Goal: Information Seeking & Learning: Learn about a topic

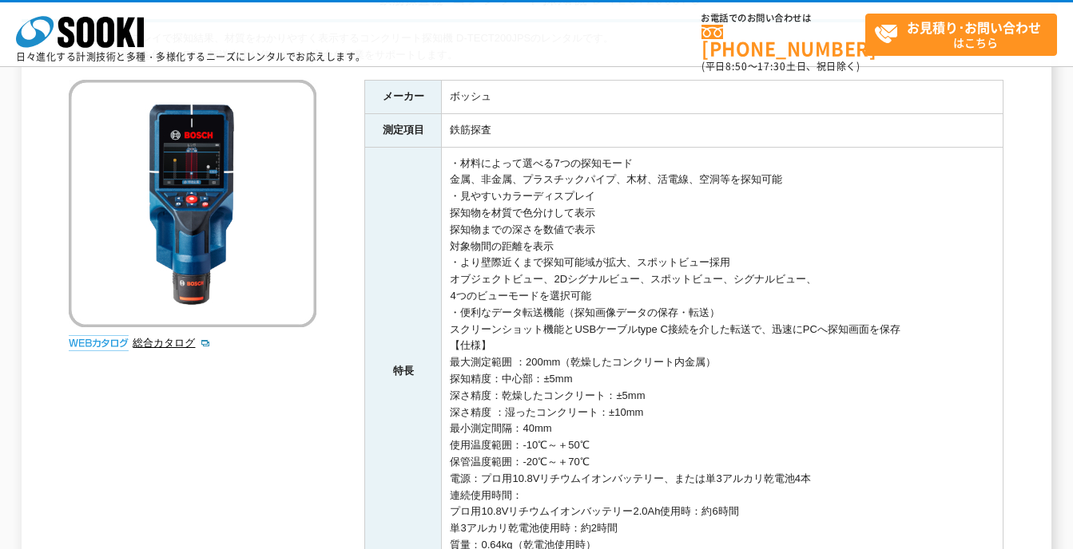
scroll to position [240, 0]
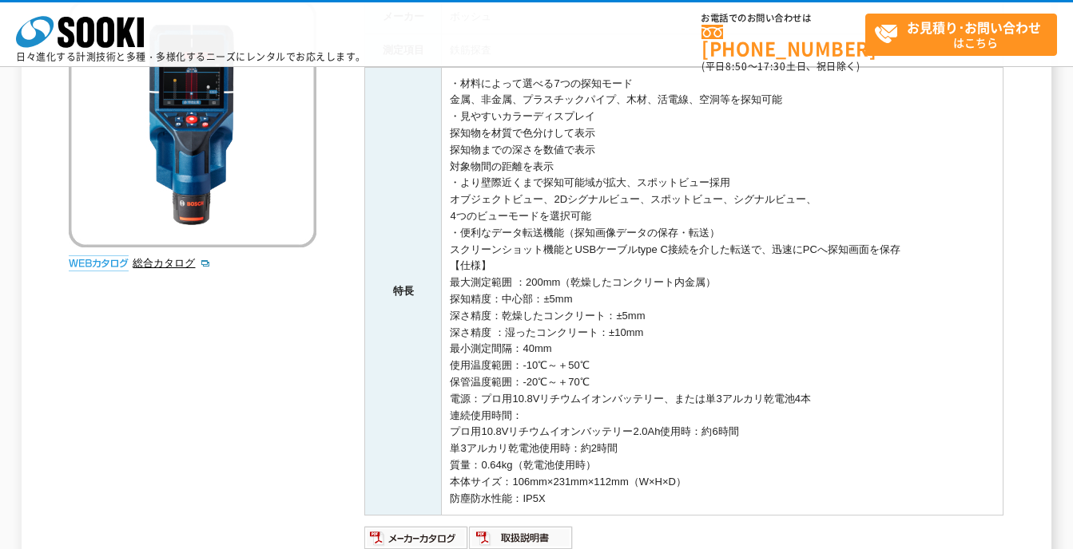
drag, startPoint x: 654, startPoint y: 334, endPoint x: 588, endPoint y: 327, distance: 66.7
click at [588, 327] on td "・材料によって選べる7つの探知モード 金属、非金属、プラスチックパイプ、木材、活電線、空洞等を探知可能 ・見やすいカラーディスプレイ 探知物を材質で色分けして…" at bounding box center [722, 291] width 561 height 449
click at [588, 326] on td "・材料によって選べる7つの探知モード 金属、非金属、プラスチックパイプ、木材、活電線、空洞等を探知可能 ・見やすいカラーディスプレイ 探知物を材質で色分けして…" at bounding box center [722, 291] width 561 height 449
click at [160, 261] on link "総合カタログ" at bounding box center [172, 263] width 78 height 12
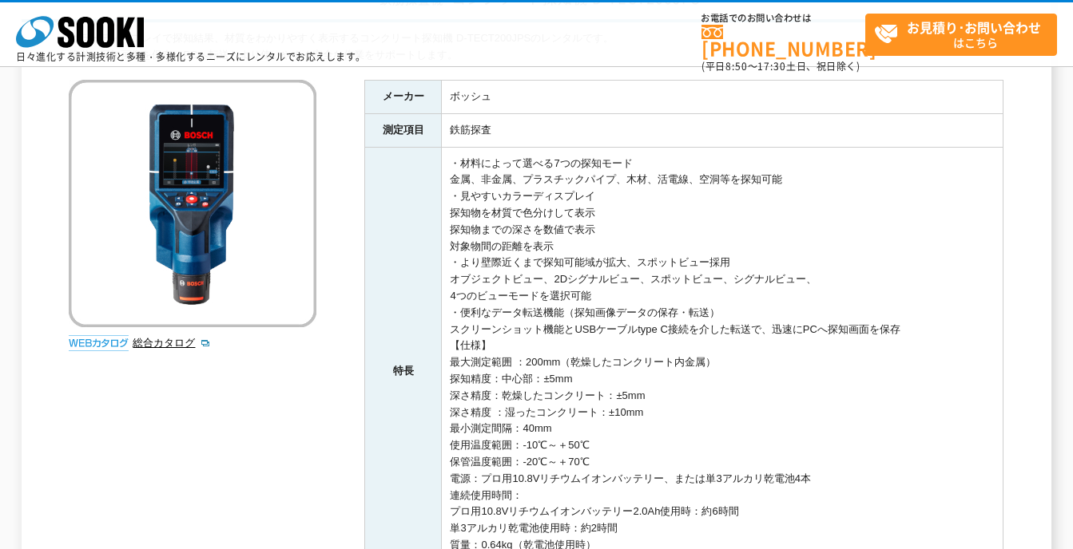
scroll to position [80, 0]
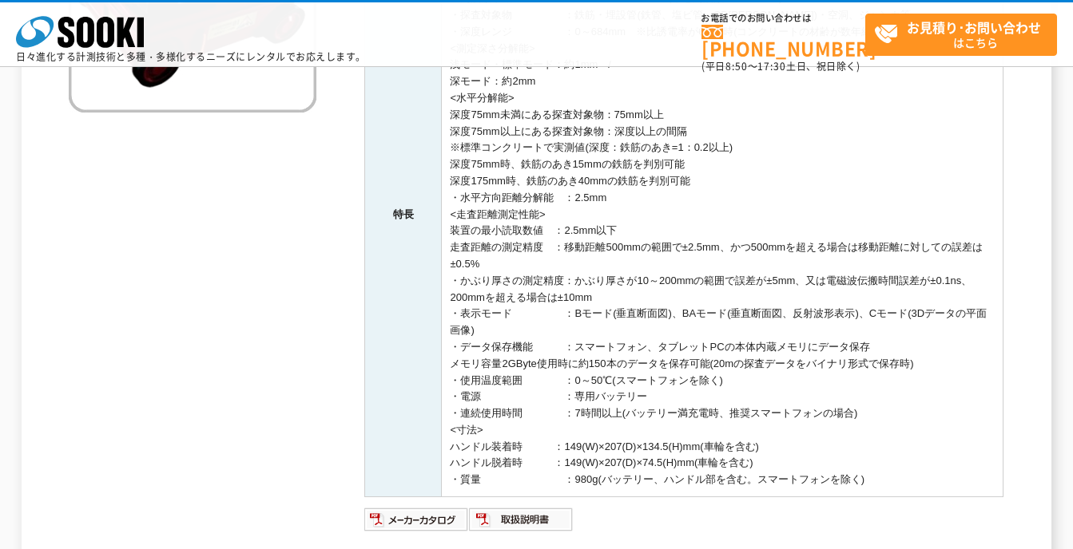
scroll to position [438, 0]
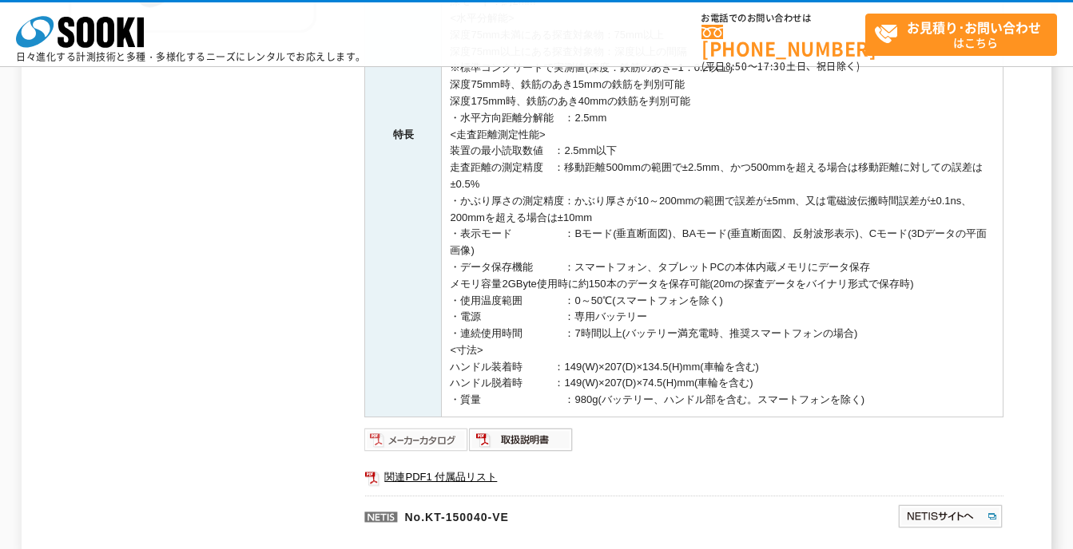
click at [413, 433] on img at bounding box center [416, 440] width 105 height 26
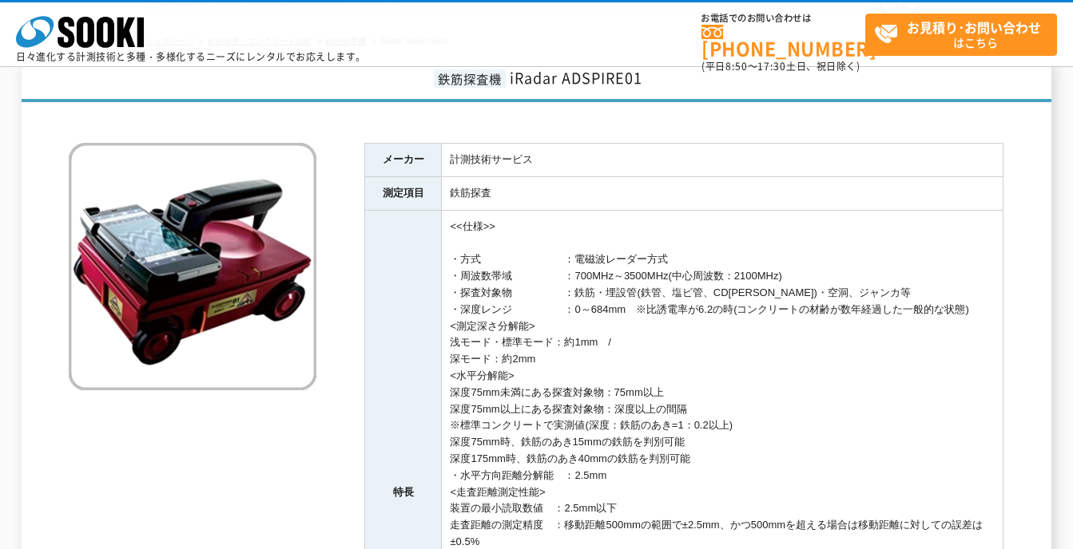
scroll to position [0, 0]
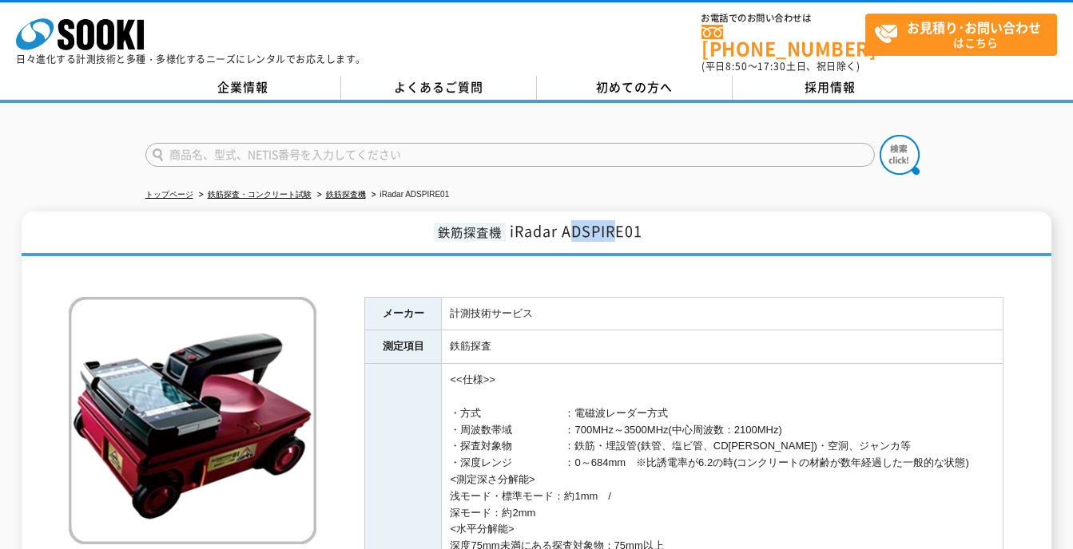
drag, startPoint x: 569, startPoint y: 220, endPoint x: 619, endPoint y: 220, distance: 49.5
click at [619, 220] on span "iRadar ADSPIRE01" at bounding box center [576, 231] width 133 height 22
